Goal: Complete application form

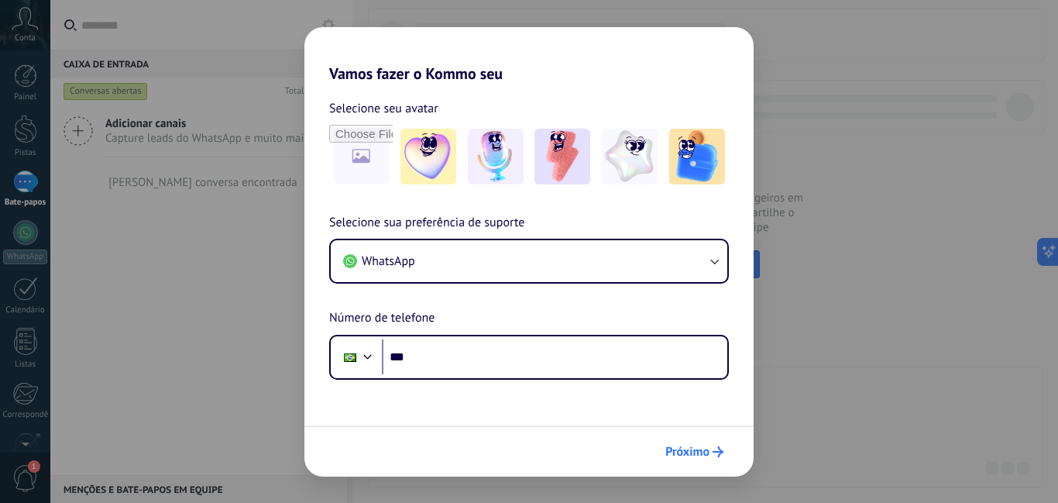
click at [704, 447] on font "Próximo" at bounding box center [687, 451] width 44 height 15
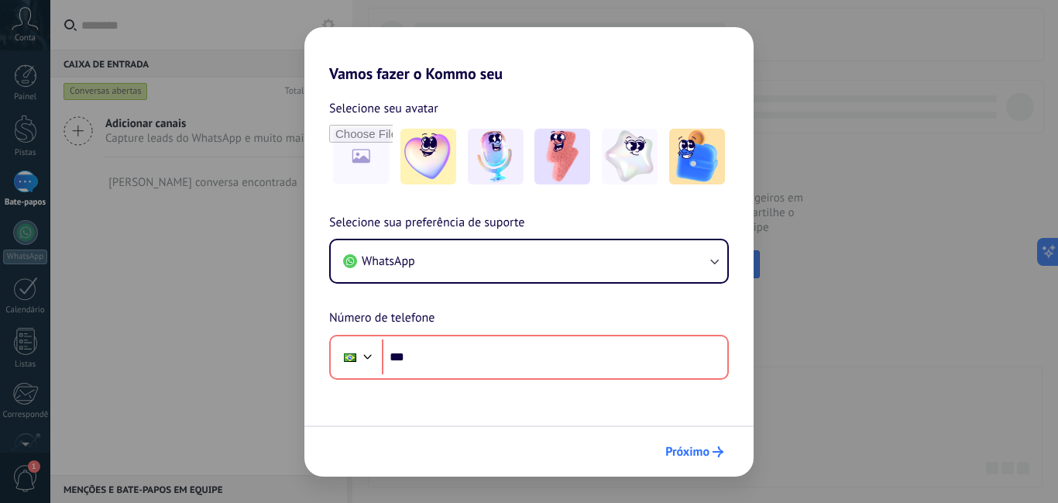
click at [704, 447] on font "Próximo" at bounding box center [687, 451] width 44 height 15
